Goal: Navigation & Orientation: Find specific page/section

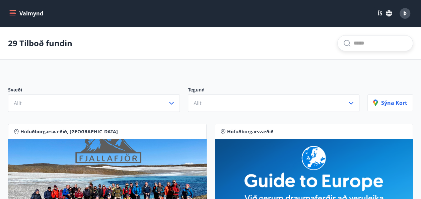
click at [366, 48] on input "text" at bounding box center [380, 43] width 54 height 11
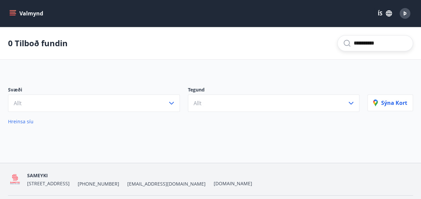
type input "**********"
click at [16, 11] on button "Valmynd" at bounding box center [27, 13] width 38 height 12
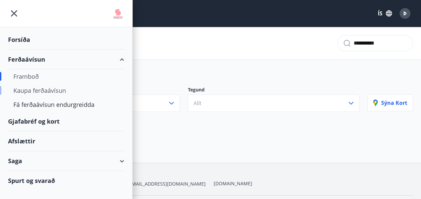
click at [43, 96] on div "Kaupa ferðaávísun" at bounding box center [65, 90] width 105 height 14
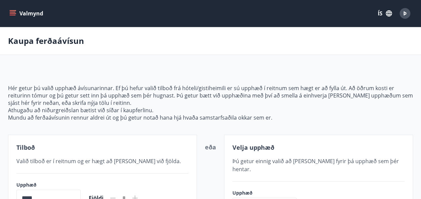
click at [12, 12] on icon "menu" at bounding box center [12, 13] width 7 height 7
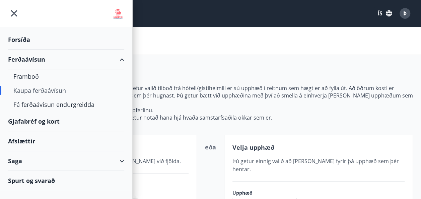
click at [24, 140] on div "Afslættir" at bounding box center [66, 141] width 116 height 20
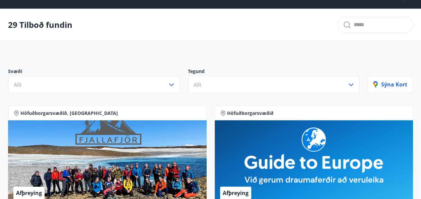
scroll to position [15, 0]
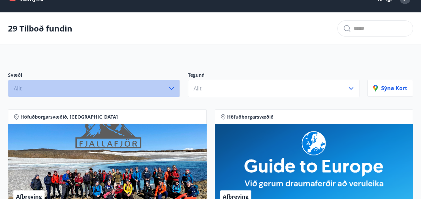
click at [171, 88] on icon "button" at bounding box center [171, 88] width 8 height 8
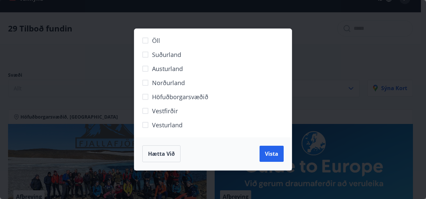
drag, startPoint x: 183, startPoint y: 61, endPoint x: 159, endPoint y: 157, distance: 98.7
click at [159, 157] on span "Hætta við" at bounding box center [161, 153] width 27 height 7
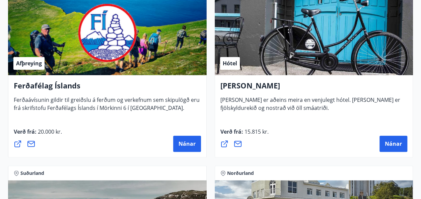
scroll to position [0, 0]
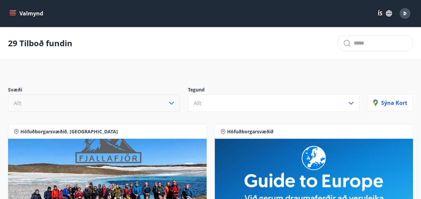
click at [15, 16] on icon "menu" at bounding box center [12, 13] width 7 height 7
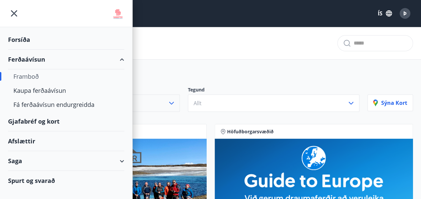
click at [36, 125] on div "Gjafabréf og kort" at bounding box center [66, 121] width 116 height 20
